Goal: Information Seeking & Learning: Learn about a topic

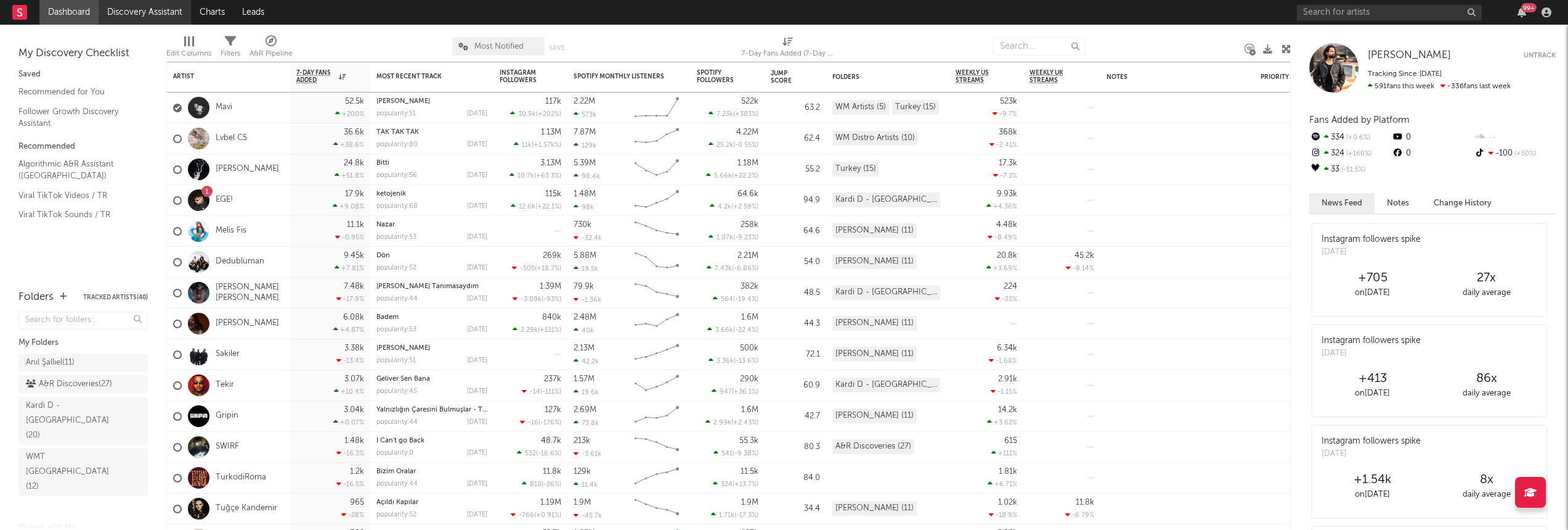
click at [126, 10] on link "Discovery Assistant" at bounding box center [145, 12] width 92 height 24
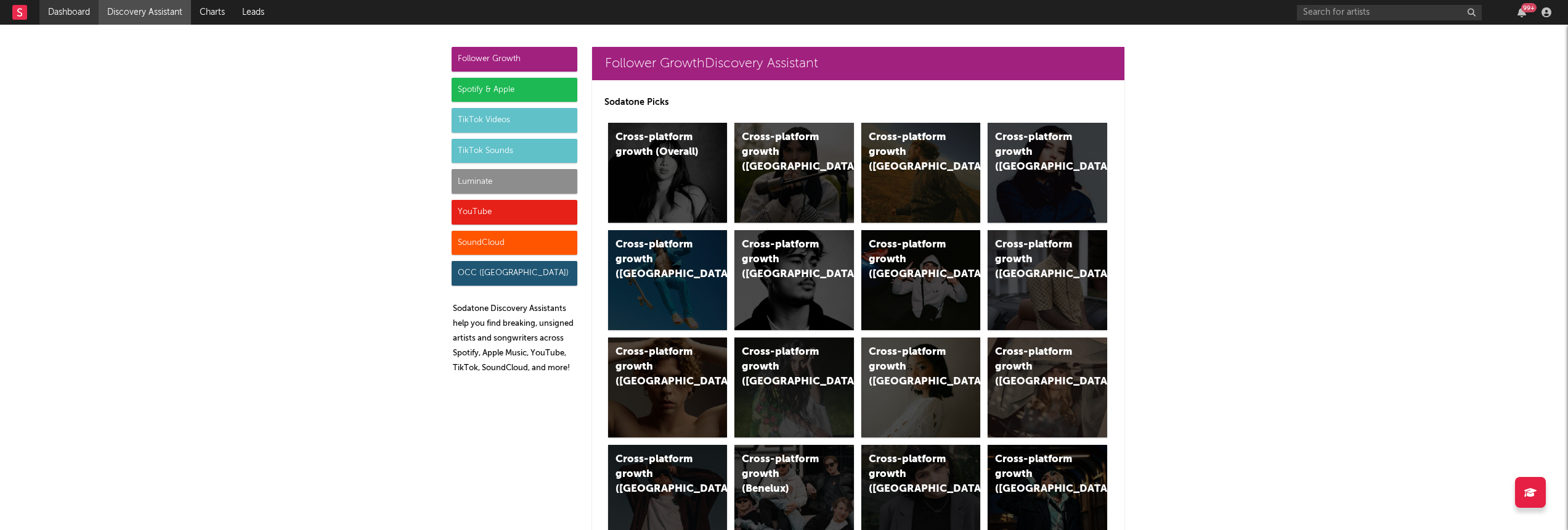
click at [56, 9] on link "Dashboard" at bounding box center [69, 12] width 59 height 24
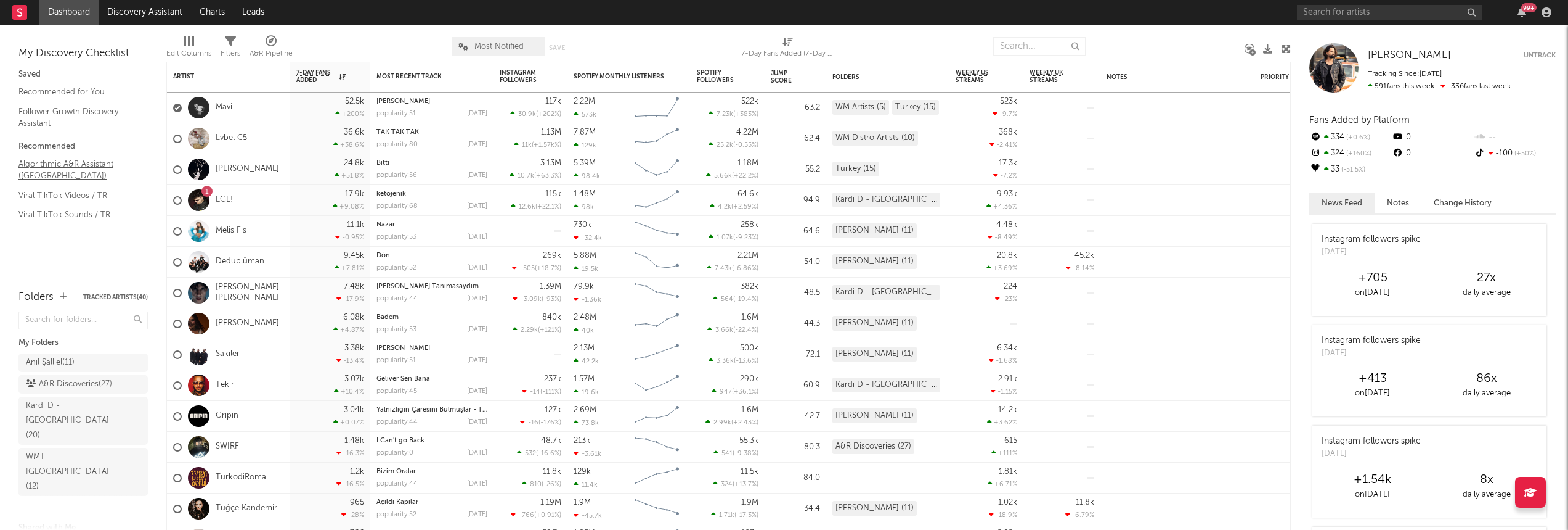
click at [54, 167] on link "Algorithmic A&R Assistant (Turkey)" at bounding box center [76, 169] width 117 height 25
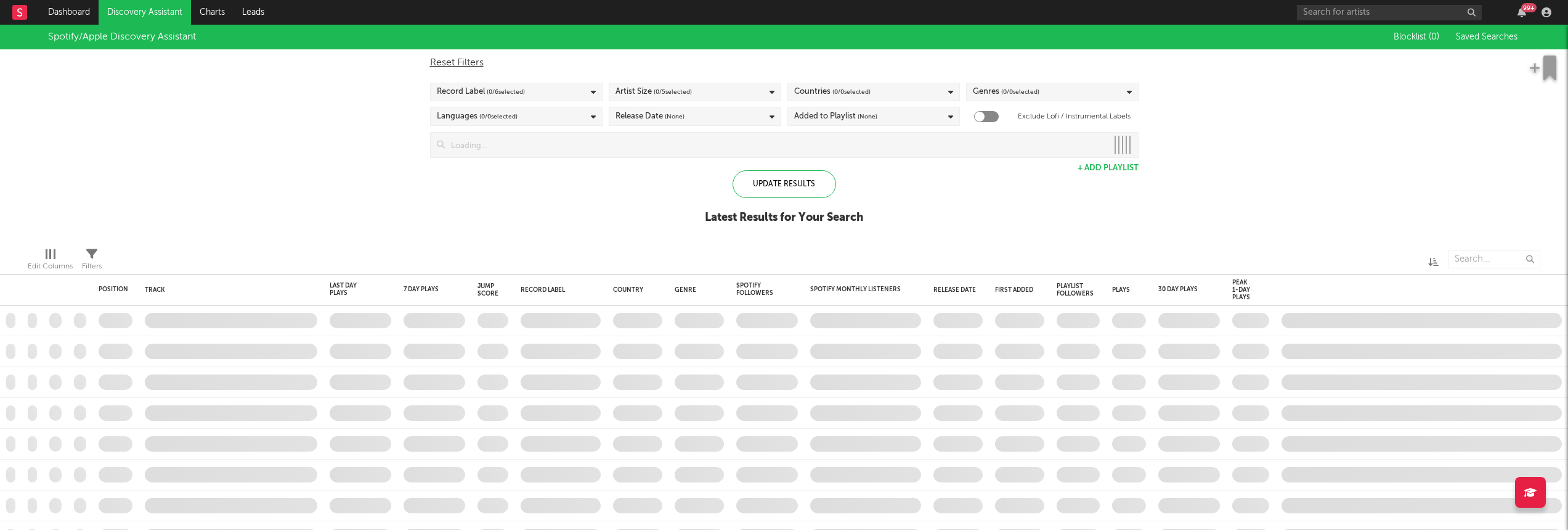
checkbox input "true"
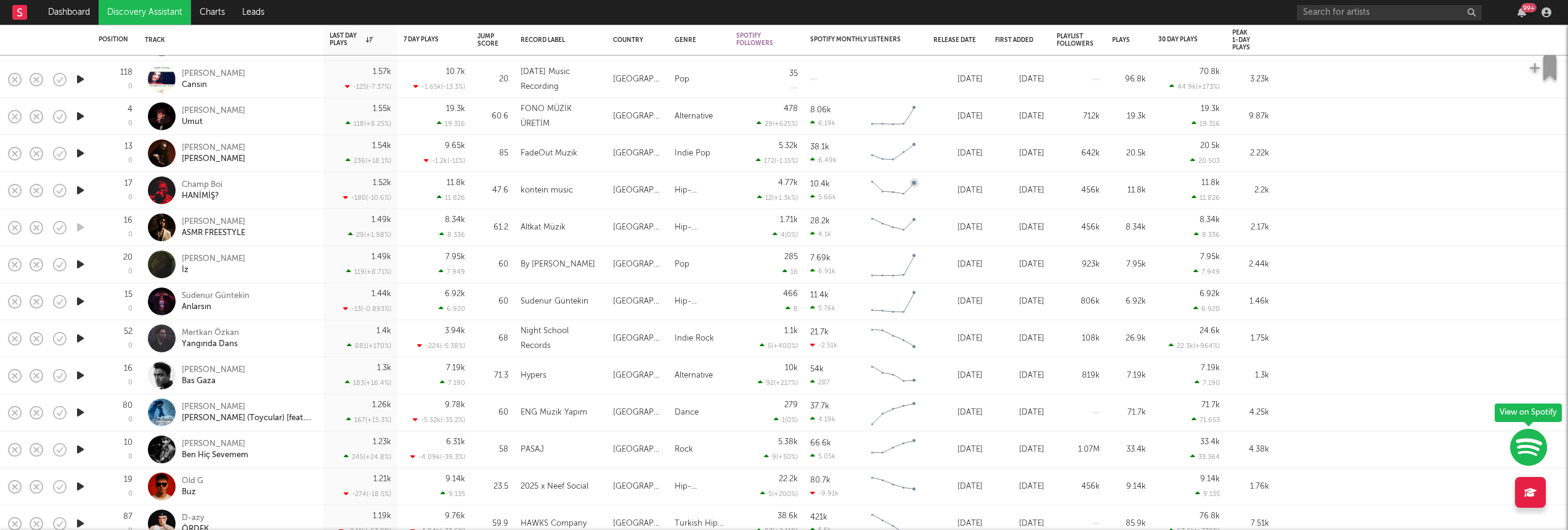
click at [1414, 196] on div at bounding box center [1421, 190] width 293 height 37
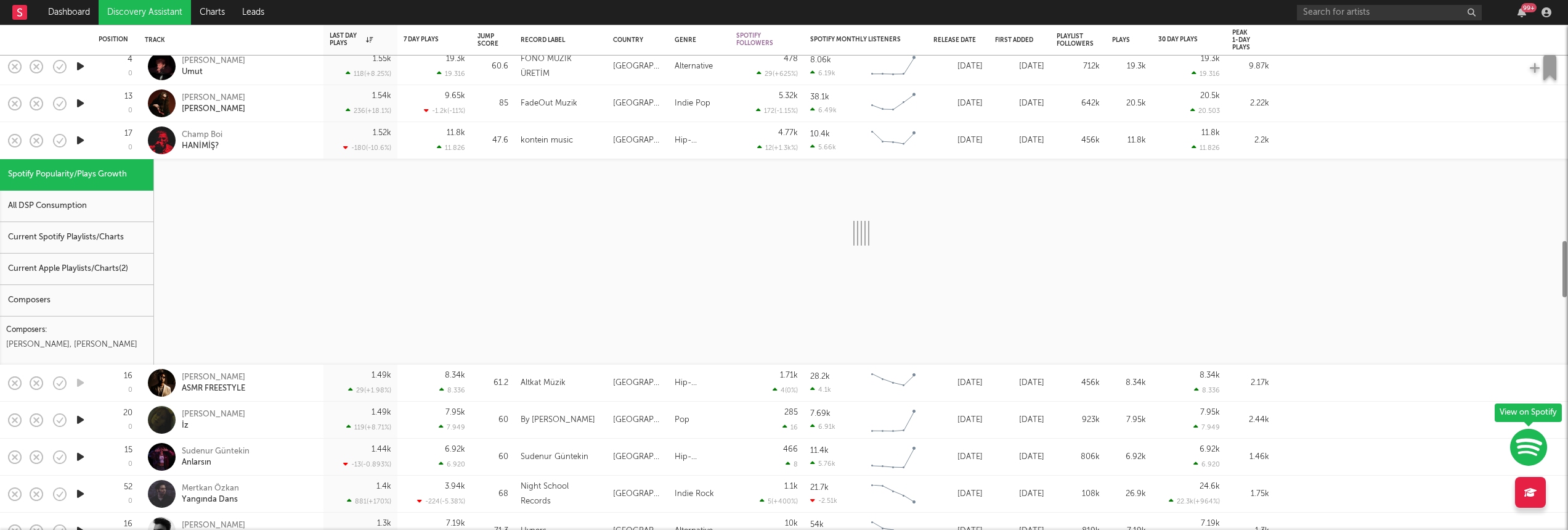
select select "1w"
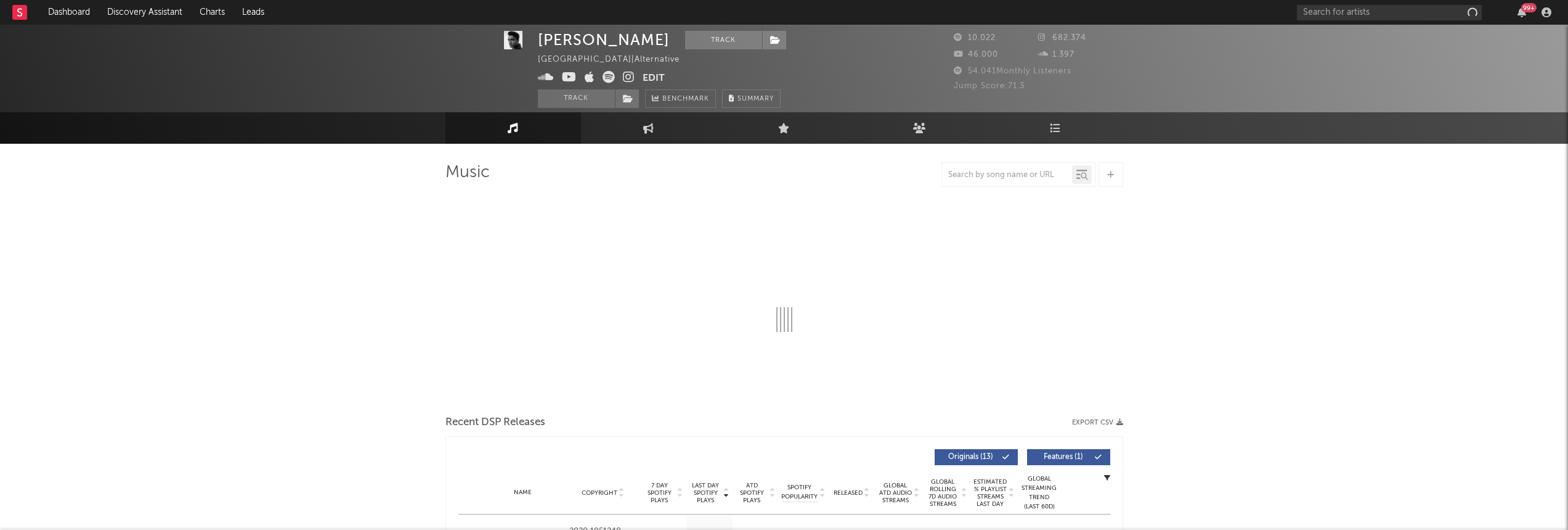
scroll to position [5, 0]
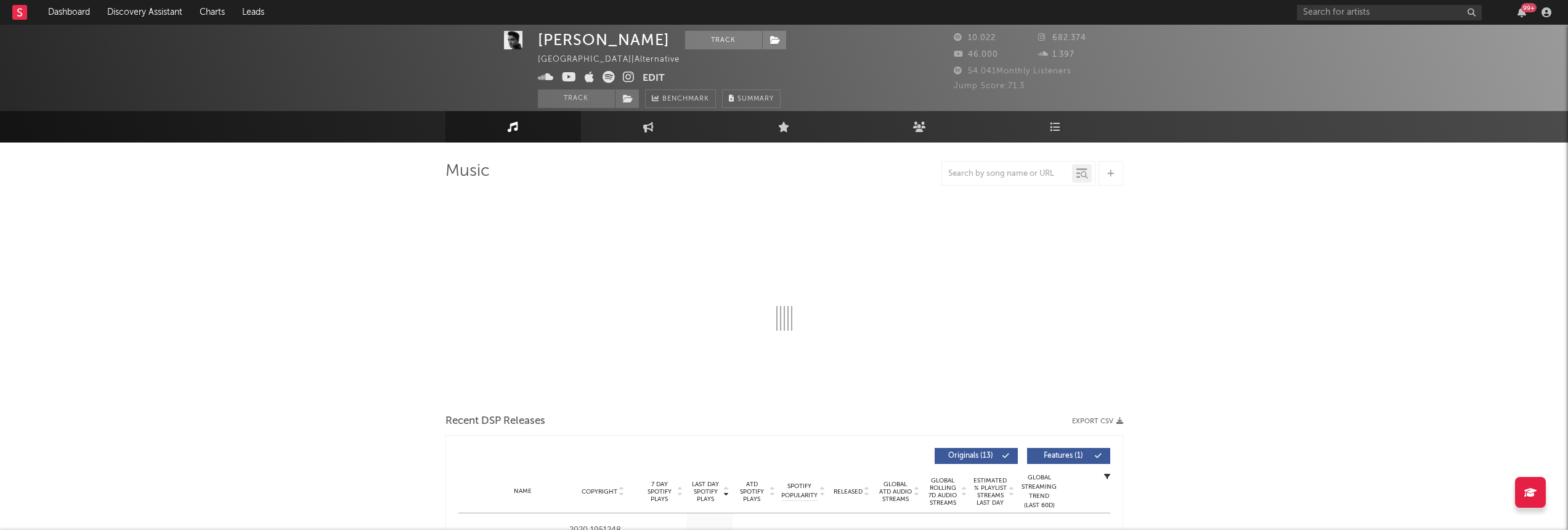
select select "6m"
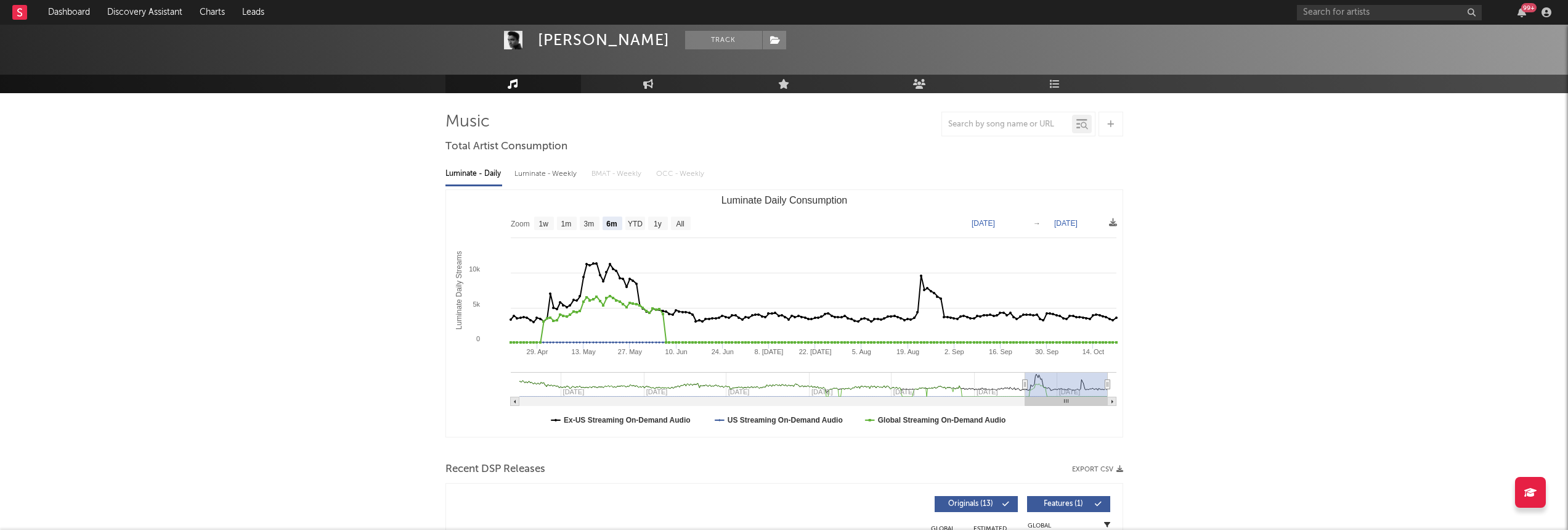
scroll to position [60, 0]
